Goal: Task Accomplishment & Management: Manage account settings

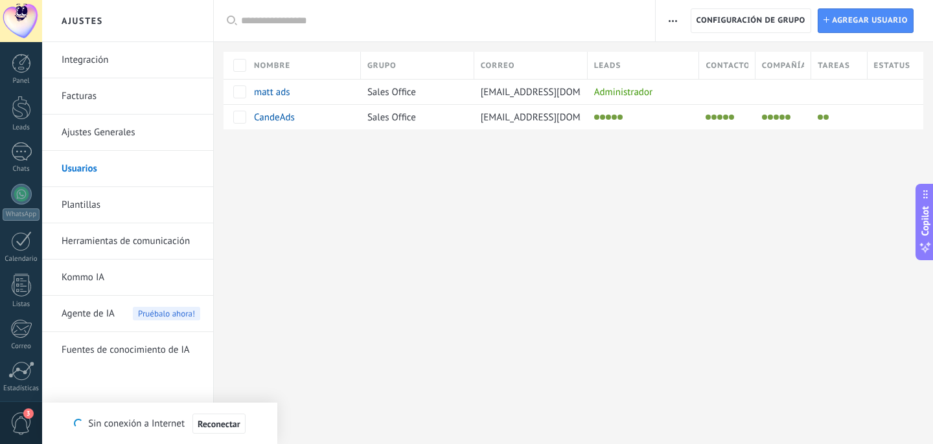
click at [21, 21] on div at bounding box center [21, 21] width 42 height 42
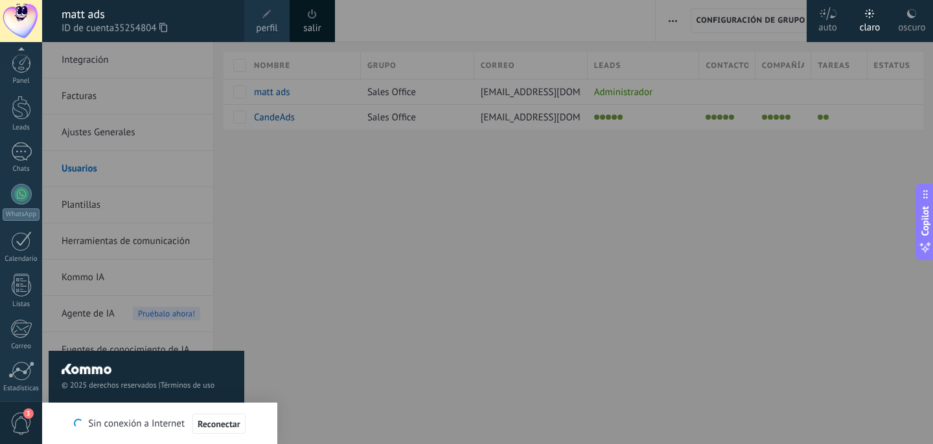
scroll to position [95, 0]
click at [214, 90] on div "© 2025 derechos reservados | Términos de uso Soporte técnico" at bounding box center [147, 243] width 196 height 402
click at [507, 234] on div at bounding box center [508, 222] width 933 height 444
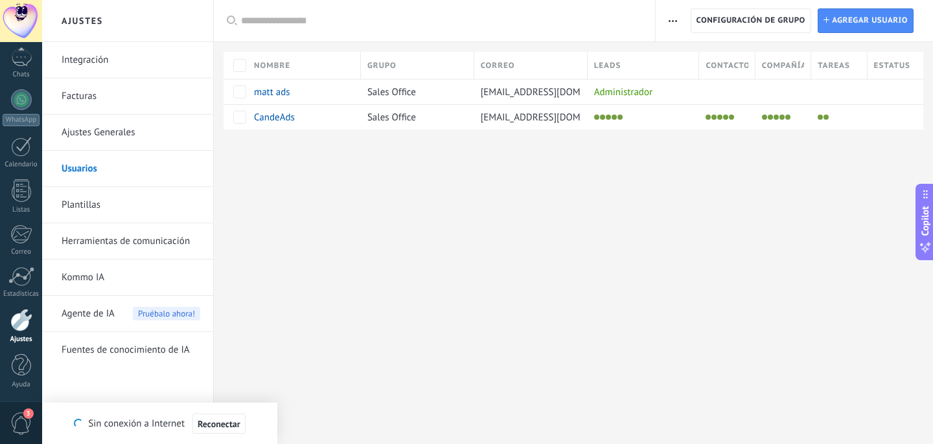
click at [27, 23] on div at bounding box center [21, 21] width 42 height 42
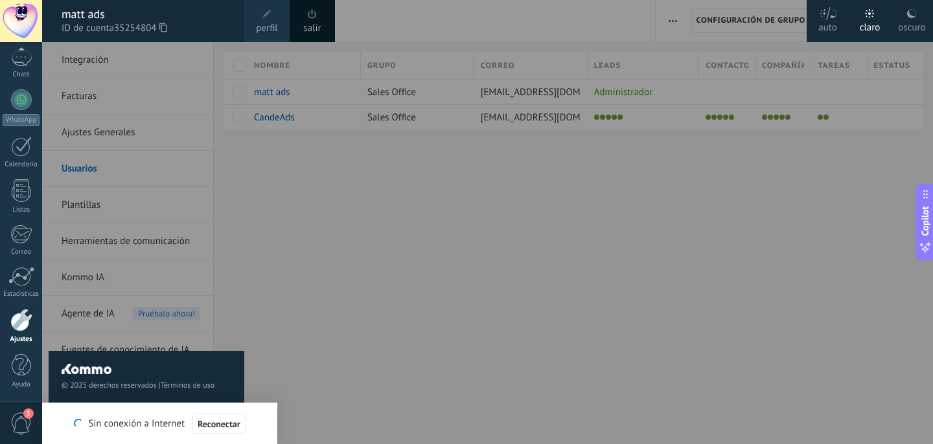
click at [240, 32] on div "[PERSON_NAME] ads ID de cuenta 35254804" at bounding box center [143, 21] width 202 height 42
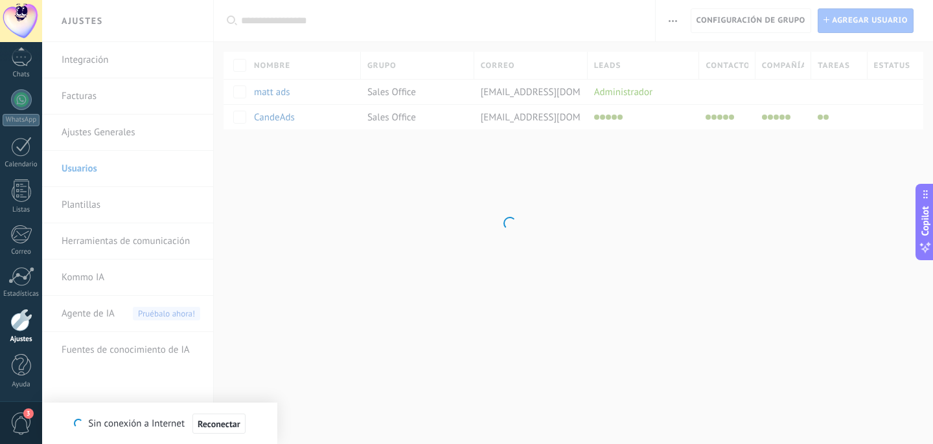
click at [17, 14] on div at bounding box center [21, 21] width 42 height 42
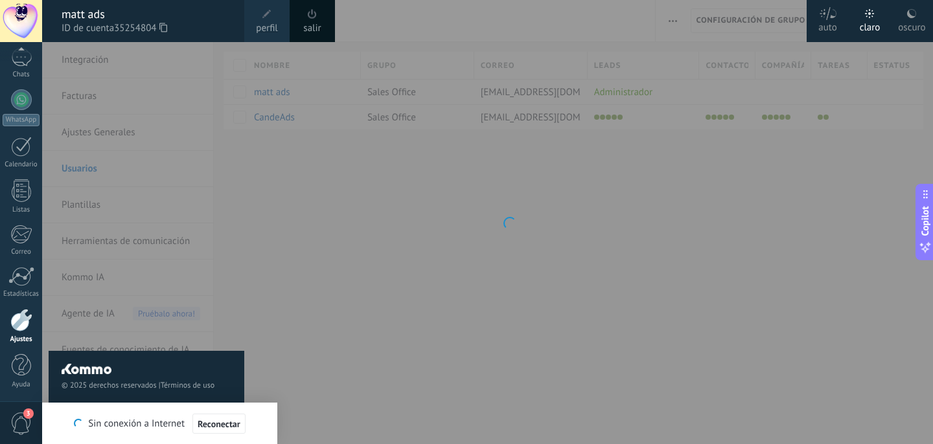
click at [266, 24] on span "perfil" at bounding box center [266, 28] width 21 height 14
